Goal: Task Accomplishment & Management: Complete application form

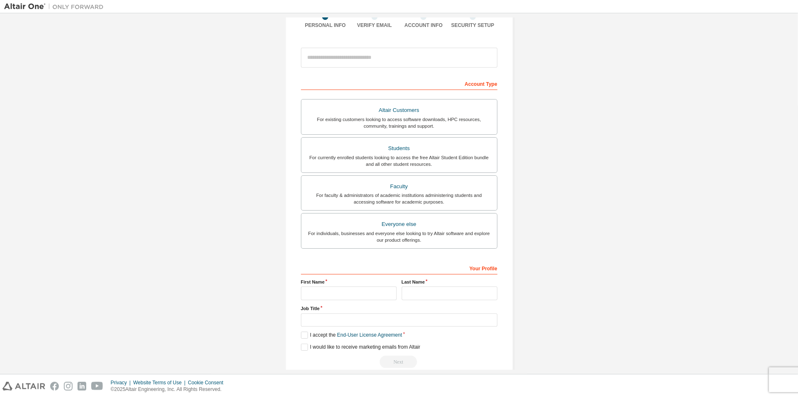
scroll to position [83, 0]
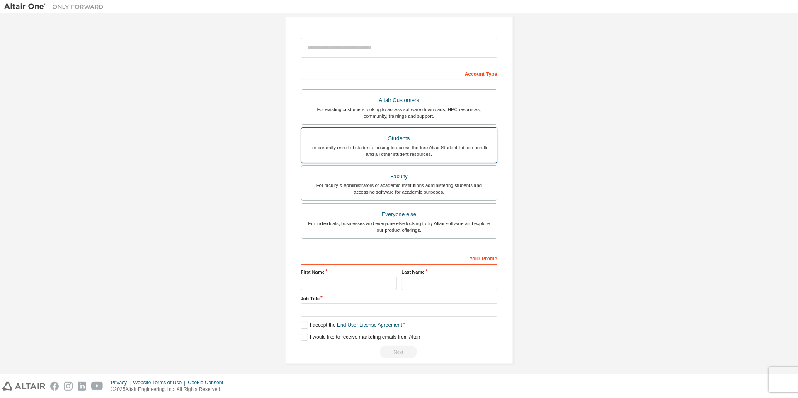
click at [438, 145] on div "For currently enrolled students looking to access the free Altair Student Editi…" at bounding box center [399, 150] width 186 height 13
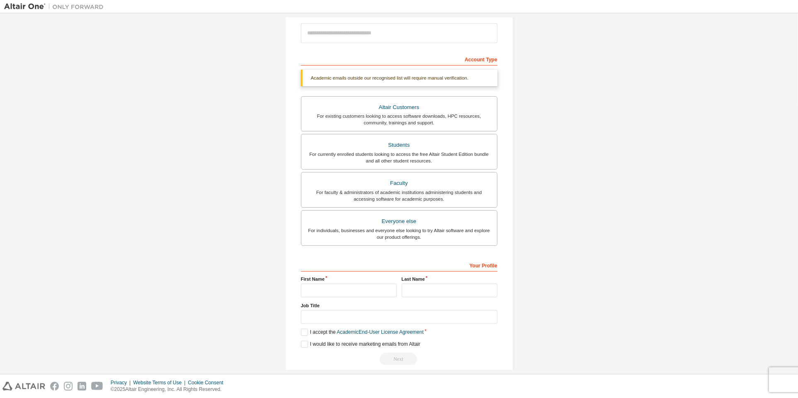
scroll to position [104, 0]
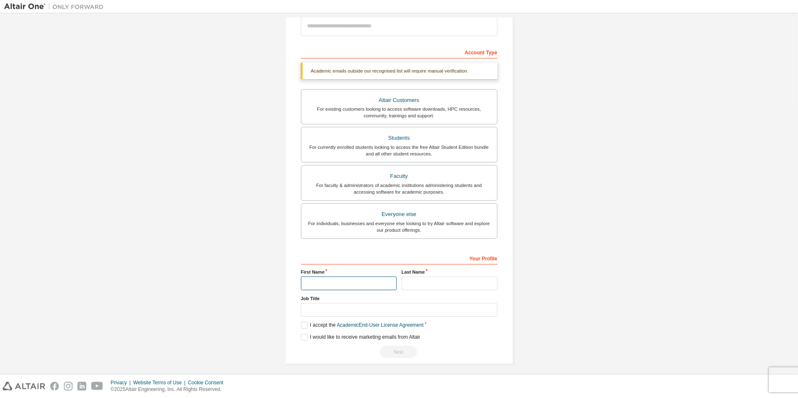
click at [370, 277] on input "text" at bounding box center [349, 284] width 96 height 14
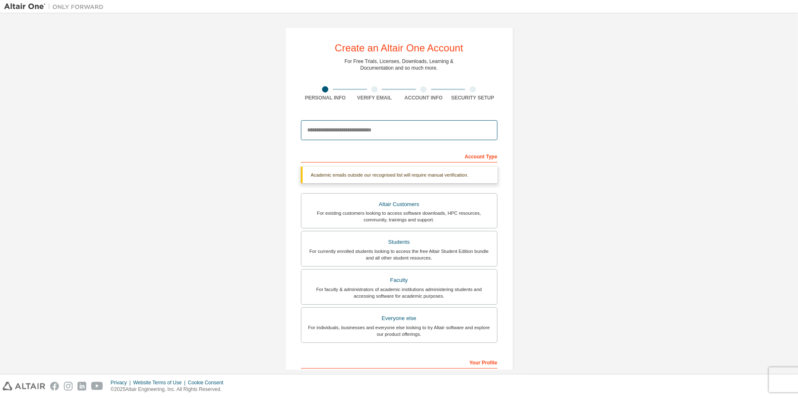
click at [368, 126] on input "email" at bounding box center [399, 130] width 197 height 20
type input "**********"
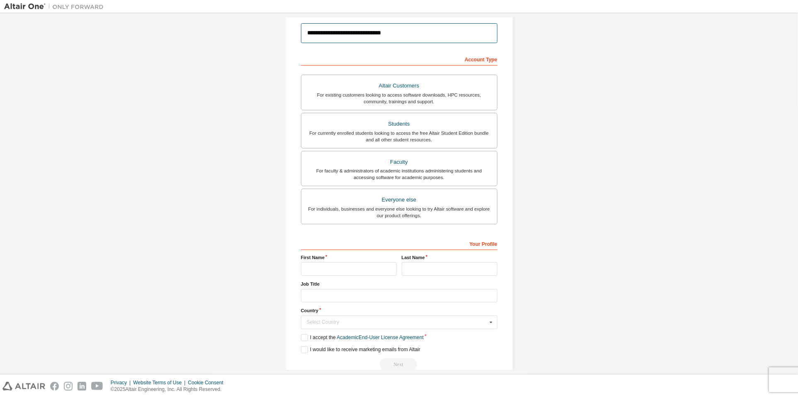
scroll to position [109, 0]
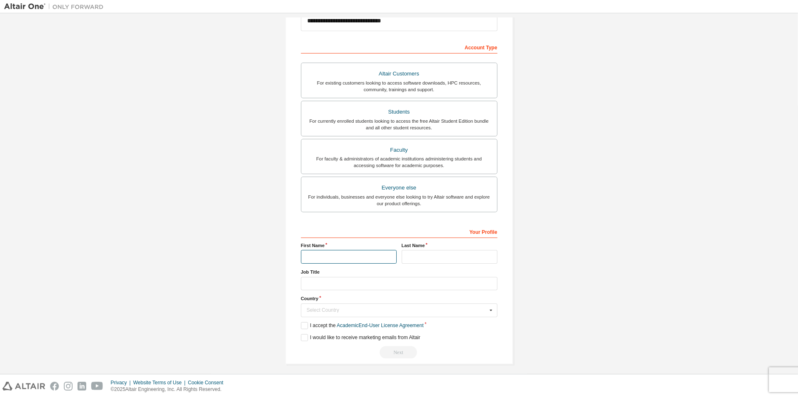
click at [348, 257] on input "text" at bounding box center [349, 257] width 96 height 14
click at [445, 252] on input "text" at bounding box center [450, 257] width 96 height 14
click at [349, 257] on input "text" at bounding box center [349, 257] width 96 height 14
type input "*******"
type input "***"
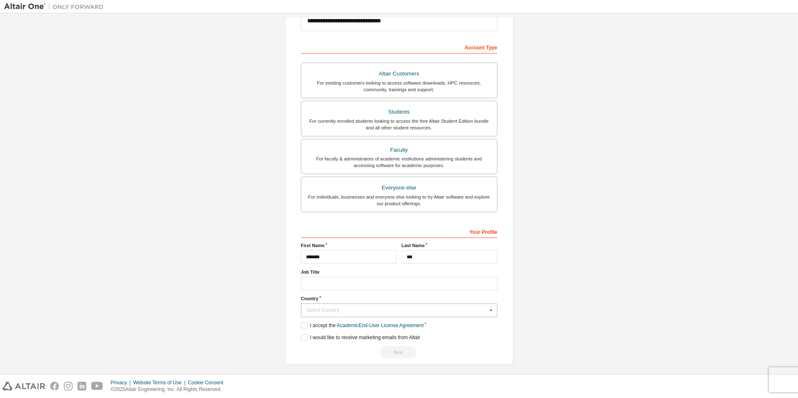
click at [372, 308] on div "Select Country" at bounding box center [397, 310] width 180 height 5
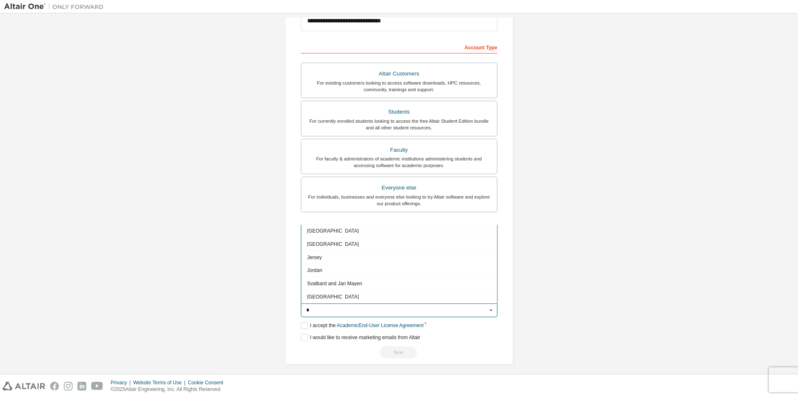
scroll to position [11, 0]
type input "*"
click at [325, 244] on span "[GEOGRAPHIC_DATA]" at bounding box center [399, 246] width 184 height 5
type input "***"
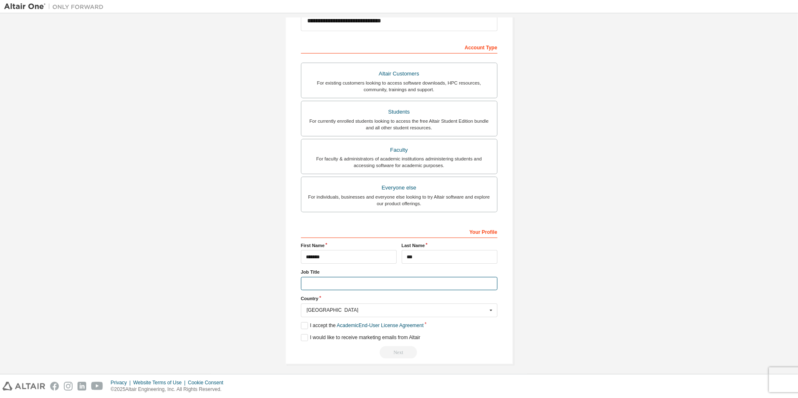
click at [347, 280] on input "text" at bounding box center [399, 284] width 197 height 14
click at [350, 277] on input "*******" at bounding box center [399, 284] width 197 height 14
type input "*"
click at [301, 323] on label "I accept the Academic End-User License Agreement" at bounding box center [362, 325] width 123 height 7
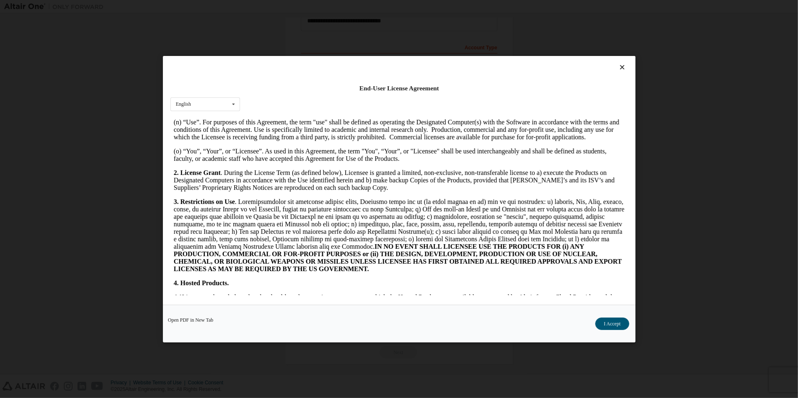
scroll to position [1697, 0]
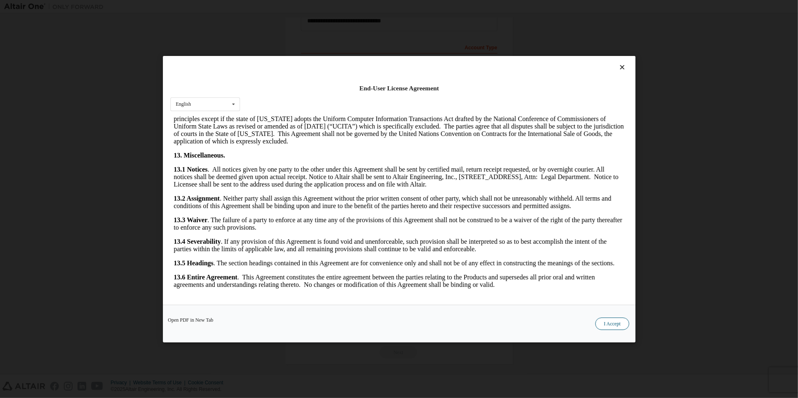
click at [609, 324] on button "I Accept" at bounding box center [612, 323] width 34 height 12
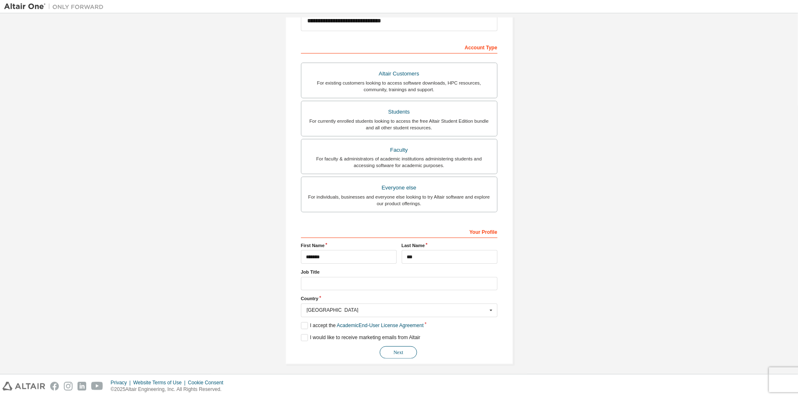
click at [405, 350] on button "Next" at bounding box center [398, 352] width 37 height 12
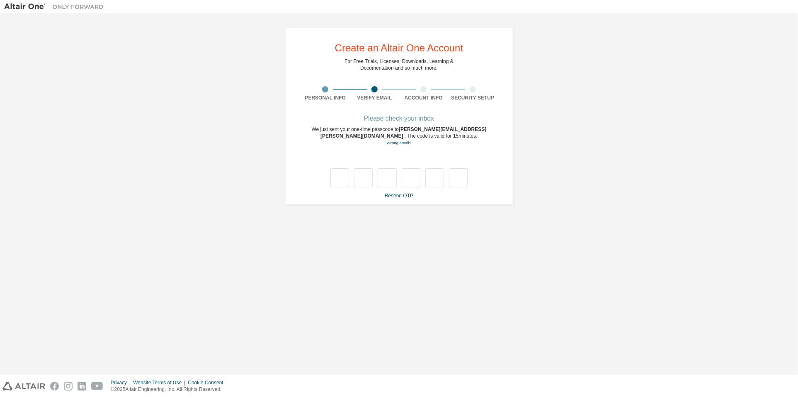
scroll to position [0, 0]
type input "*"
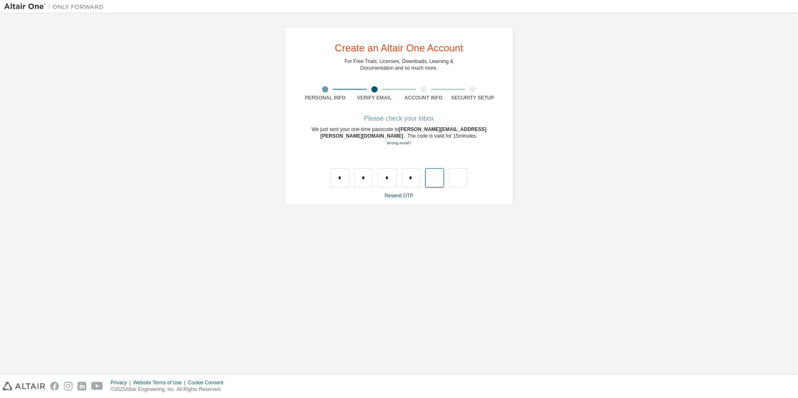
type input "*"
